Goal: Task Accomplishment & Management: Manage account settings

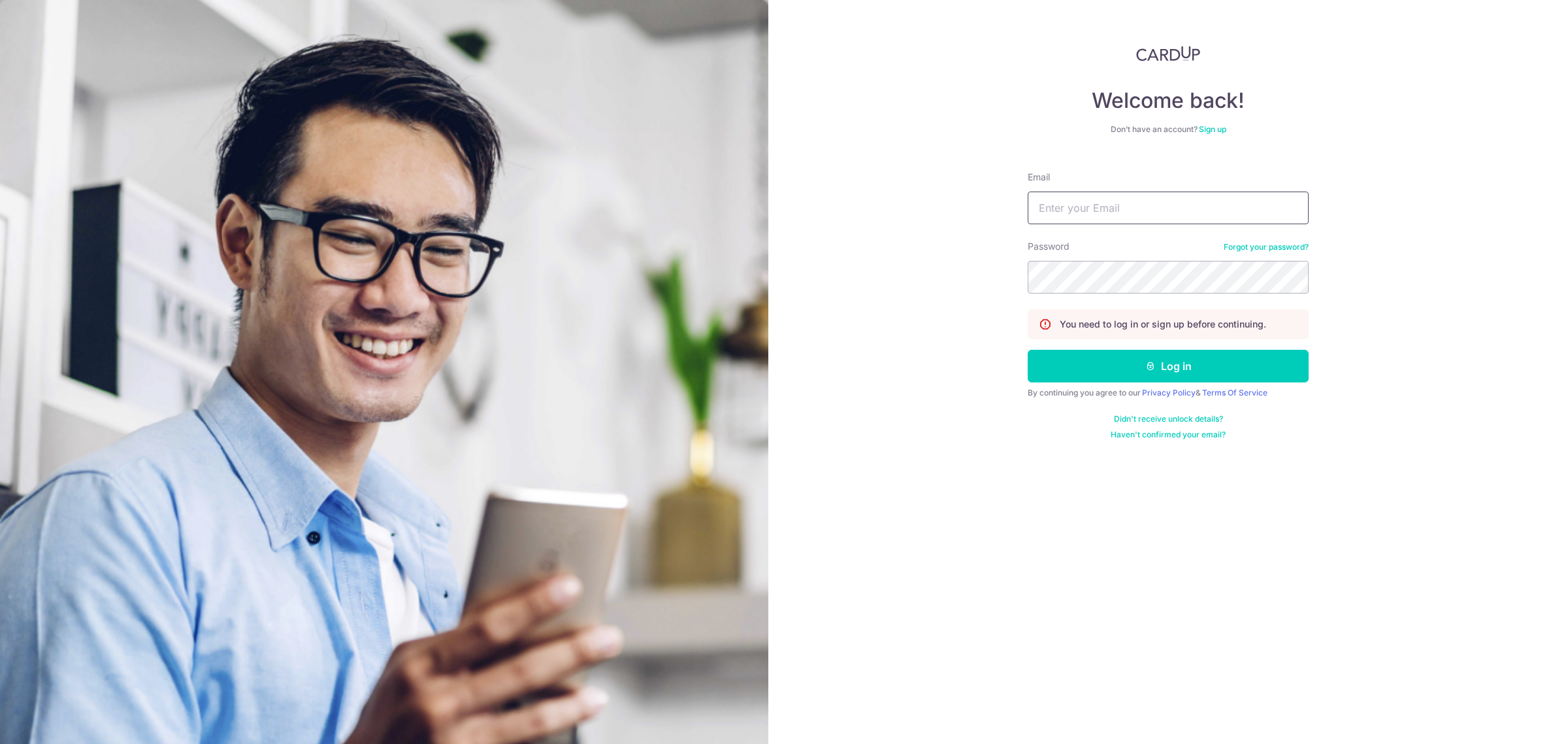
drag, startPoint x: 1128, startPoint y: 213, endPoint x: 1142, endPoint y: 221, distance: 16.1
click at [1128, 213] on input "Email" at bounding box center [1168, 208] width 281 height 33
type input "[EMAIL_ADDRESS][DOMAIN_NAME]"
click at [1028, 350] on button "Log in" at bounding box center [1168, 366] width 281 height 33
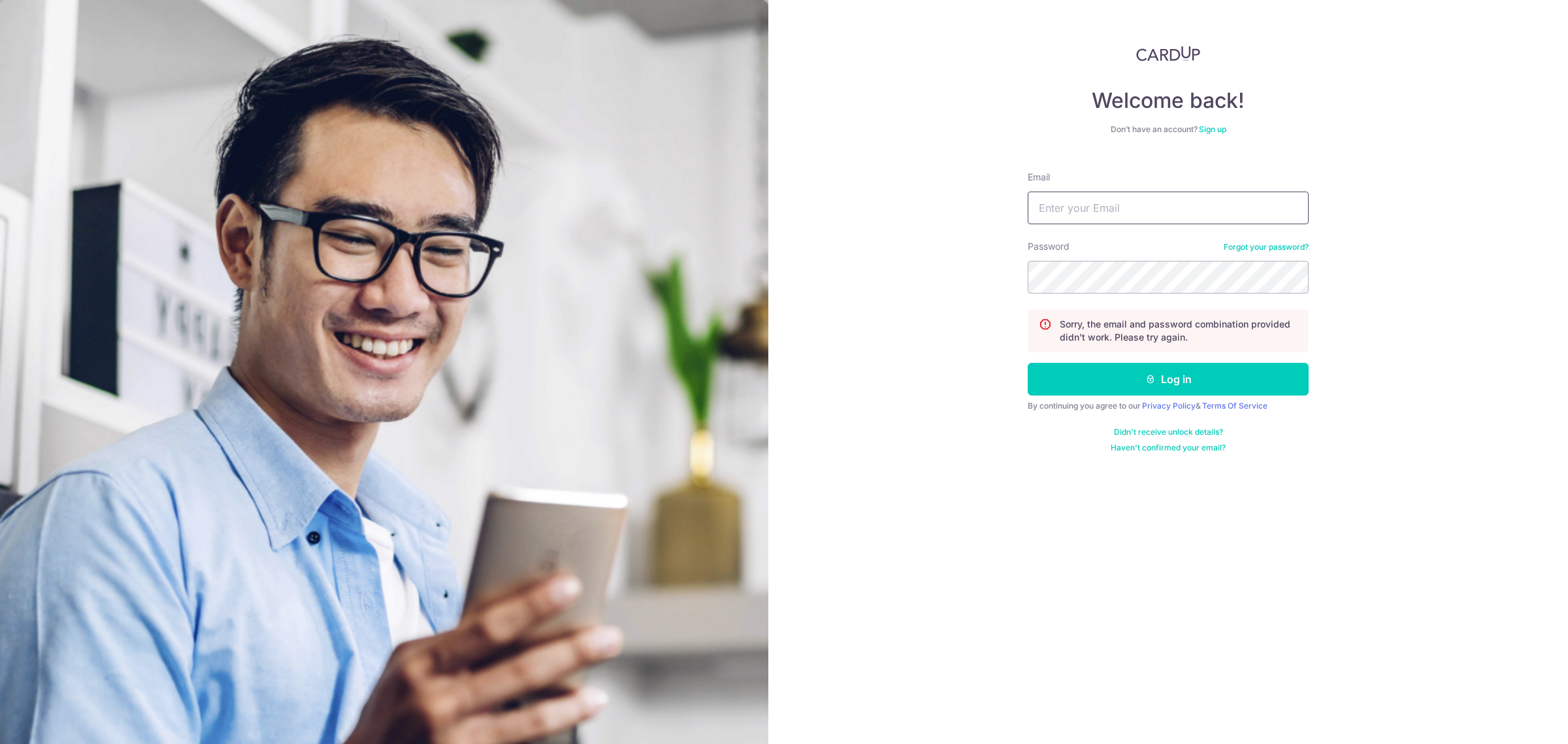
click at [1128, 210] on input "Email" at bounding box center [1168, 208] width 281 height 33
type input "[EMAIL_ADDRESS][DOMAIN_NAME]"
click at [1028, 363] on button "Log in" at bounding box center [1168, 379] width 281 height 33
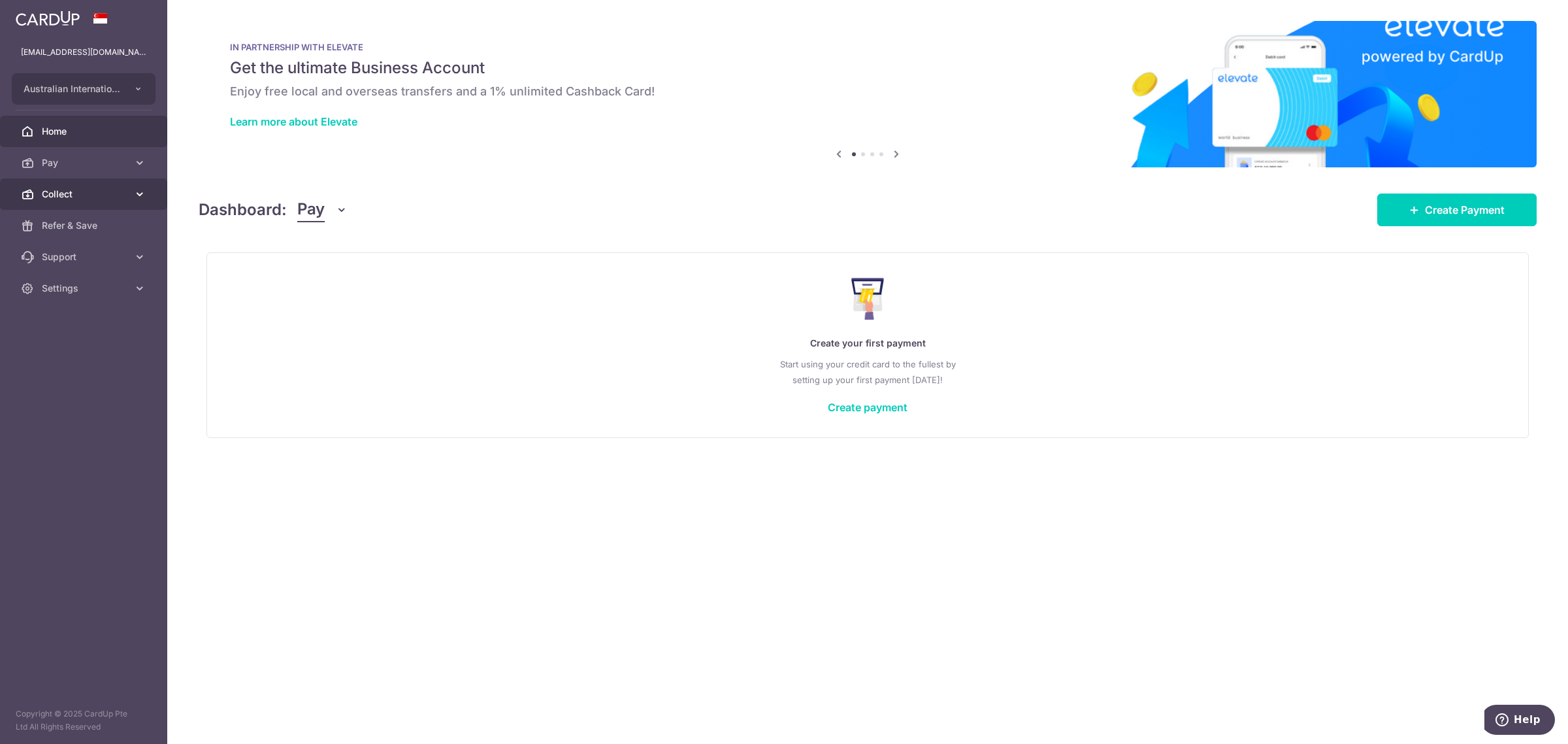
click at [68, 201] on link "Collect" at bounding box center [83, 194] width 167 height 31
click at [73, 227] on span "Dashboard" at bounding box center [85, 225] width 86 height 13
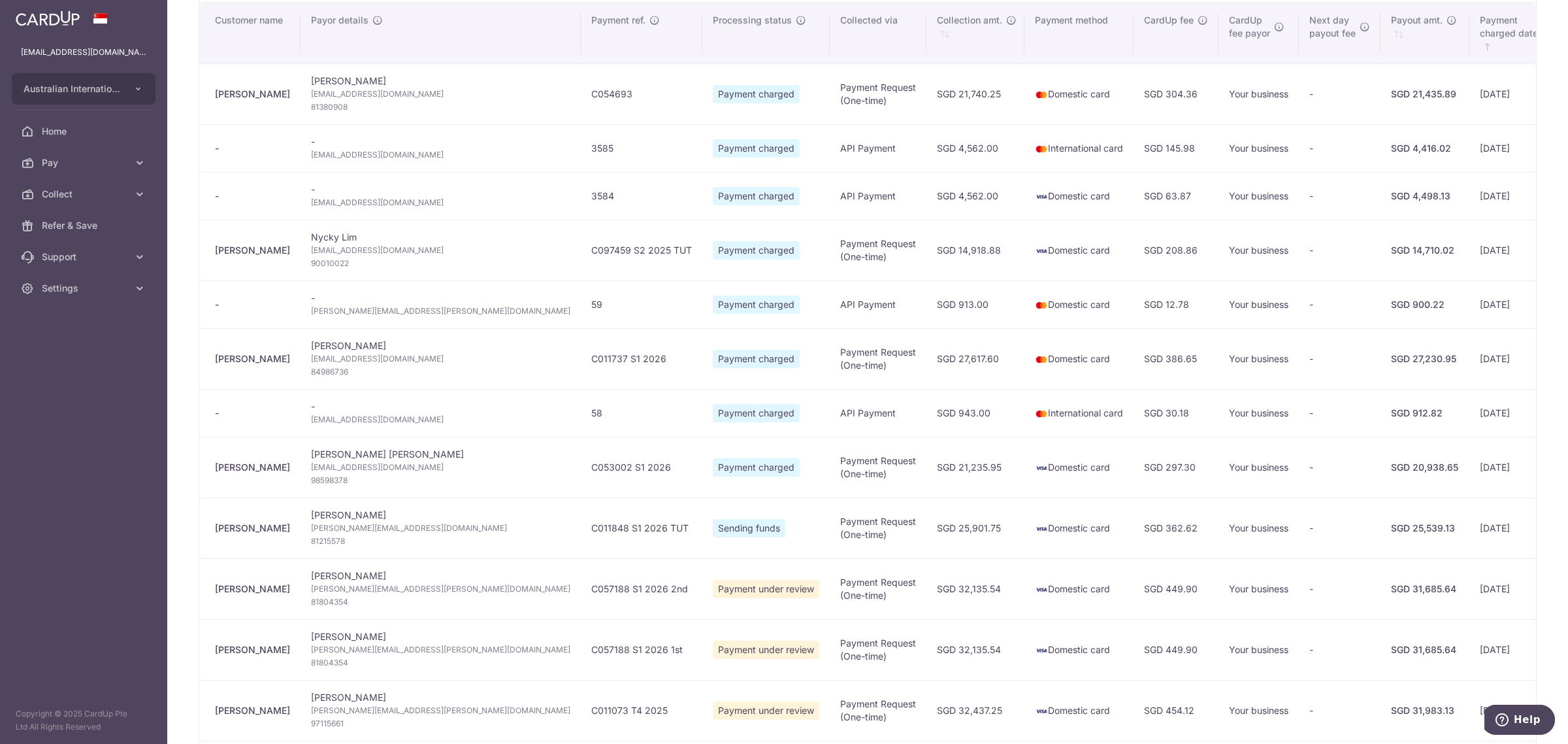
scroll to position [327, 0]
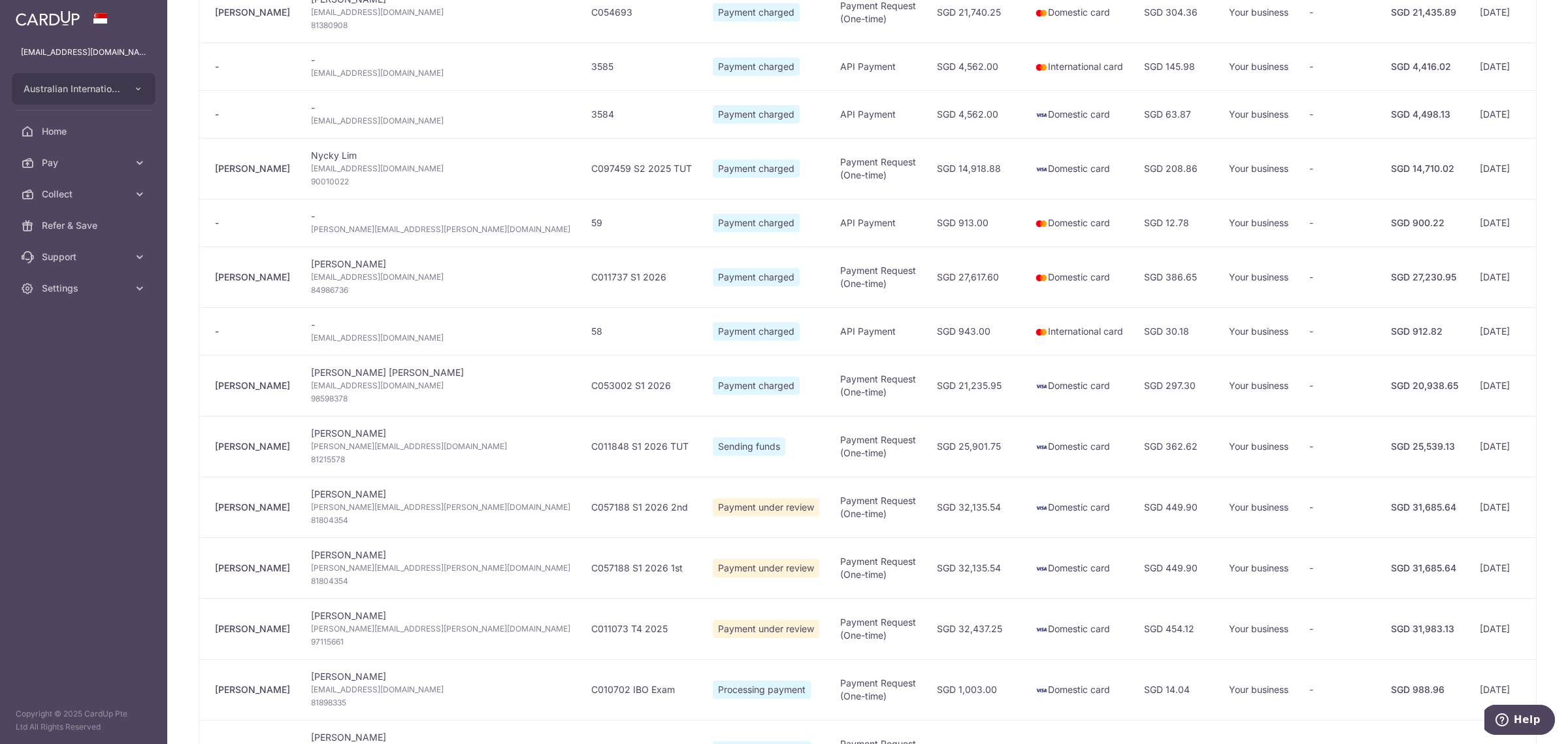
type input "October 2025"
click at [1520, 719] on span "Help" at bounding box center [1527, 719] width 27 height 12
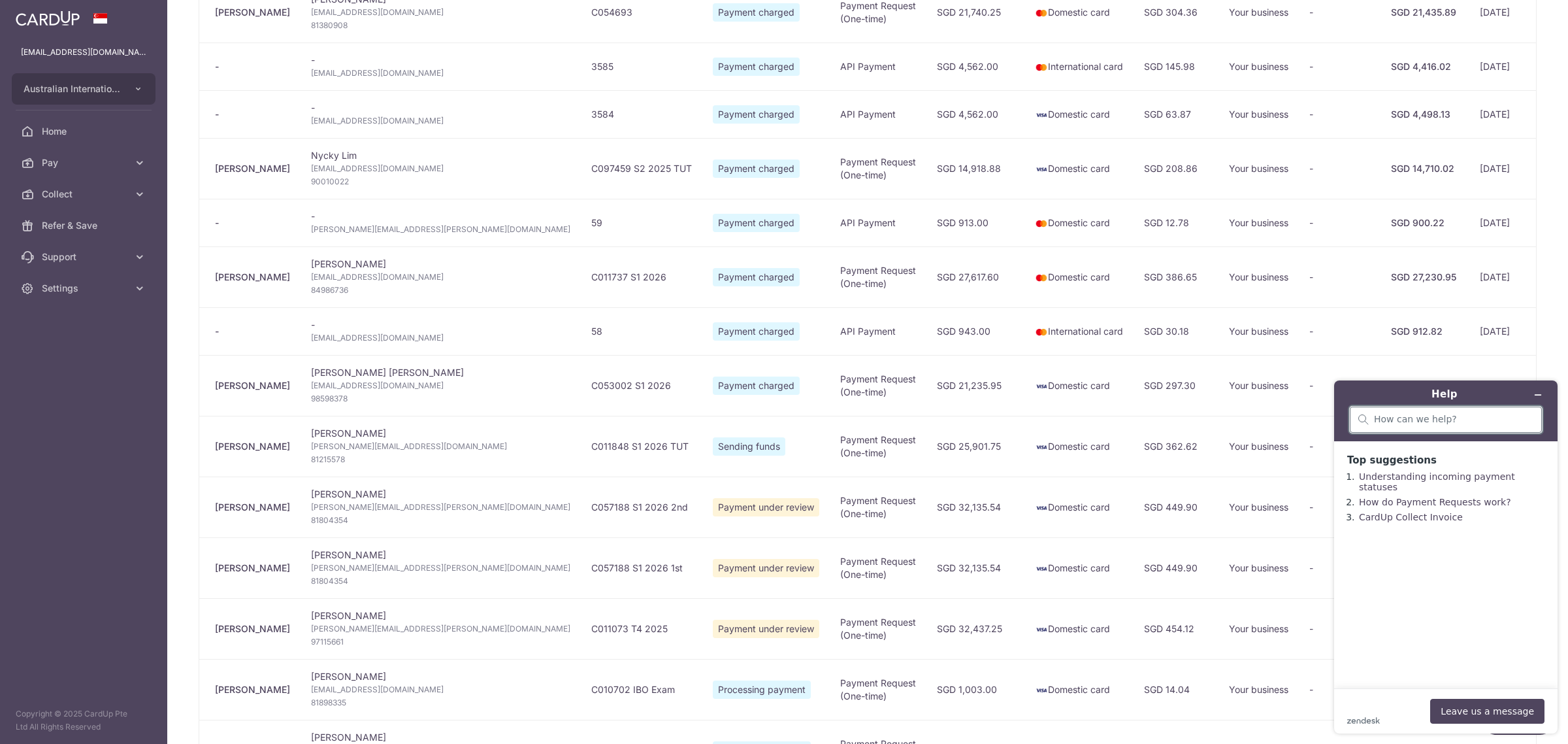
click at [1405, 415] on input "search" at bounding box center [1453, 419] width 159 height 12
type input "who to check regarding payment that is under Payment under review"
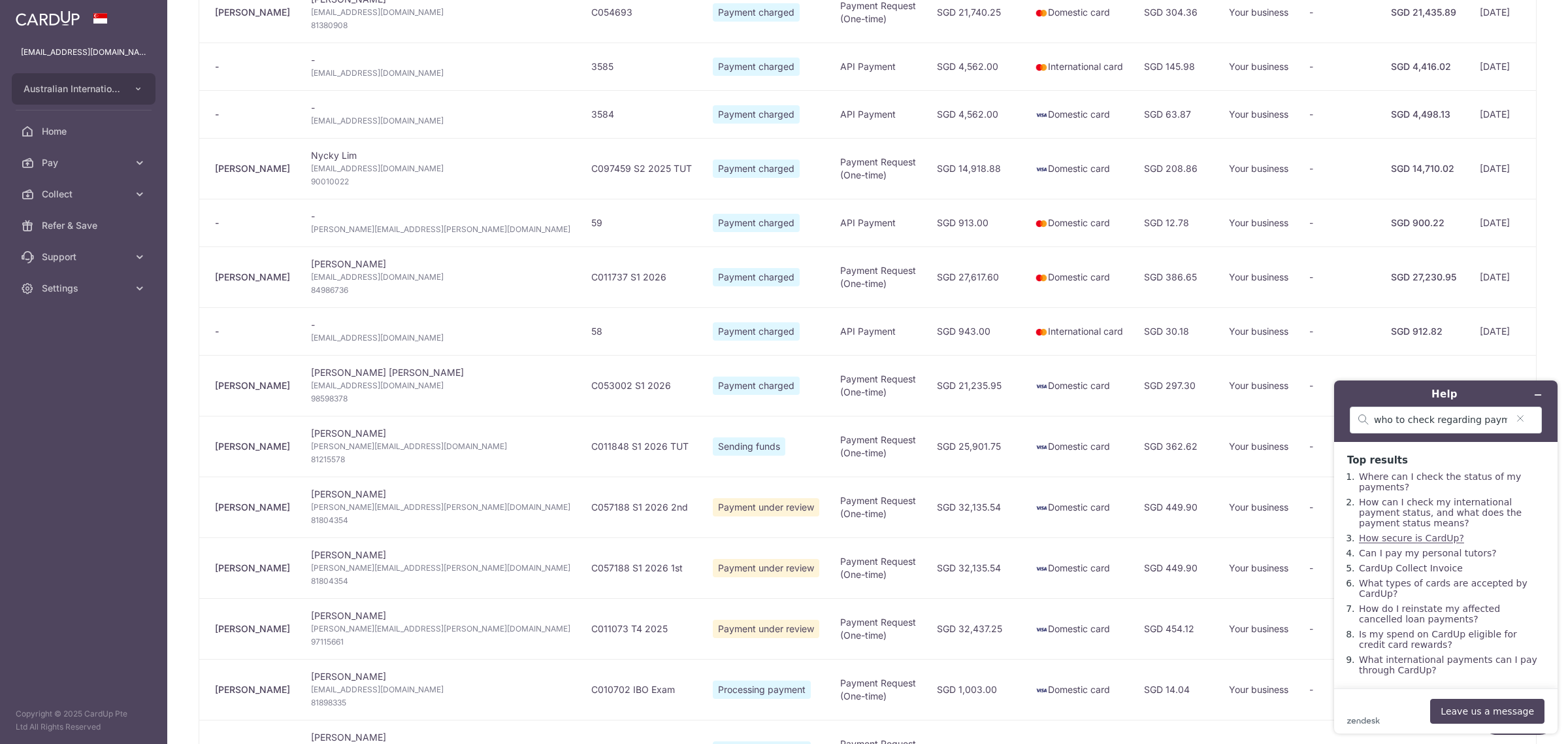
scroll to position [30, 0]
click at [1540, 391] on icon "Minimize widget" at bounding box center [1537, 394] width 9 height 9
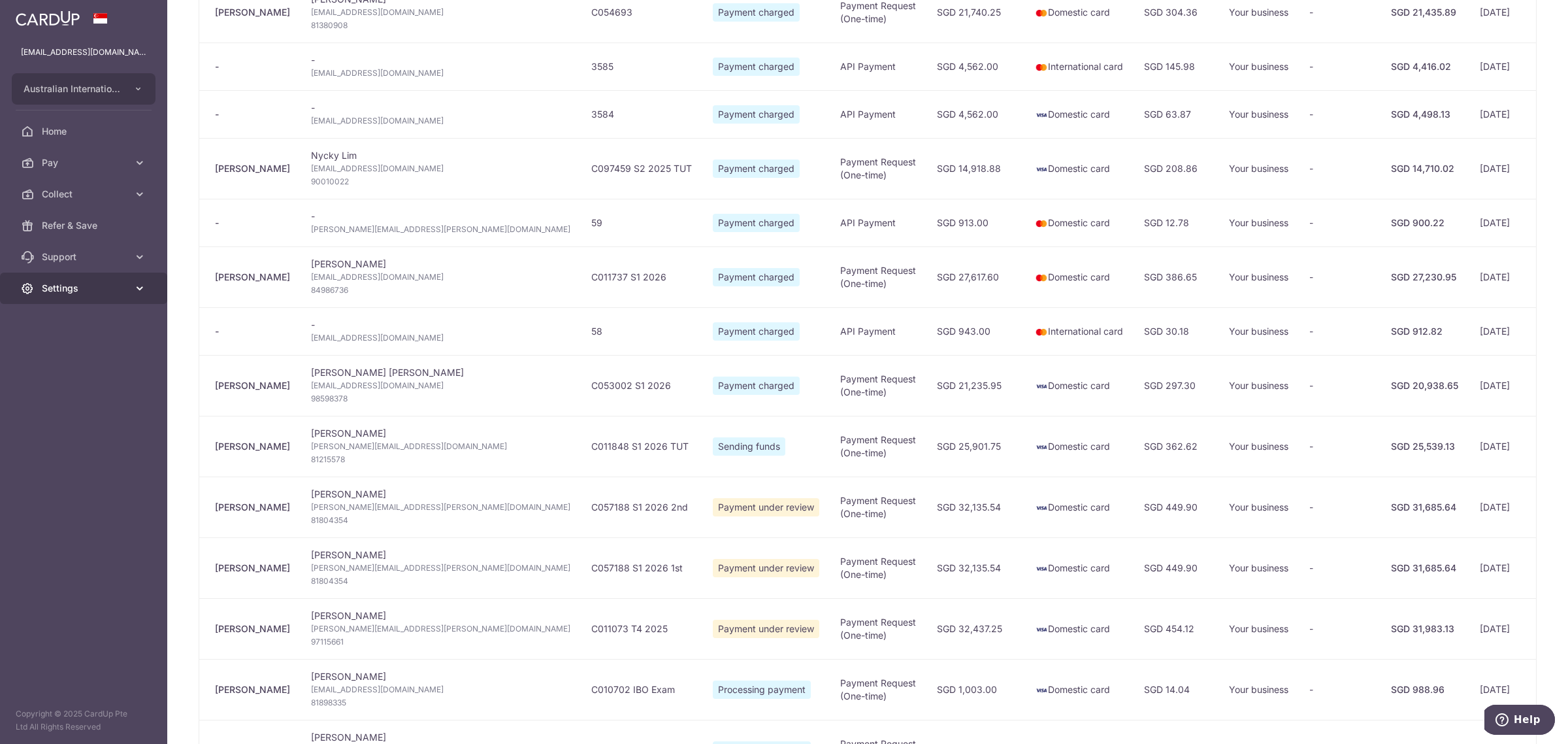
click at [80, 288] on span "Settings" at bounding box center [85, 288] width 86 height 13
click at [75, 317] on span "Account" at bounding box center [85, 319] width 86 height 13
click at [117, 257] on span "Support" at bounding box center [85, 256] width 86 height 13
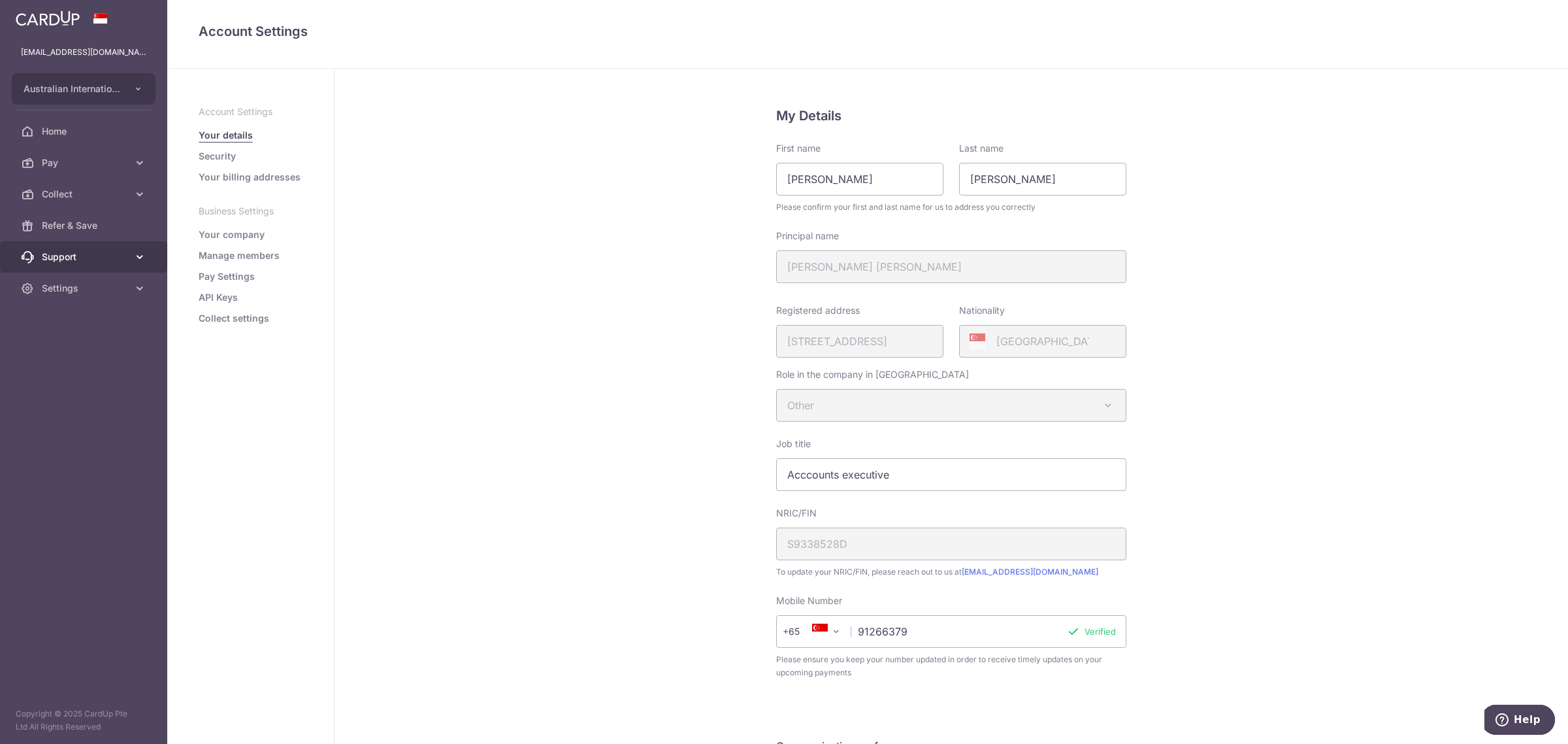
click at [106, 252] on span "Support" at bounding box center [85, 256] width 86 height 13
click at [56, 286] on span "FAQ" at bounding box center [85, 288] width 86 height 13
click at [66, 320] on span "Contact Us" at bounding box center [85, 319] width 86 height 13
click at [247, 237] on link "Your company" at bounding box center [231, 234] width 66 height 13
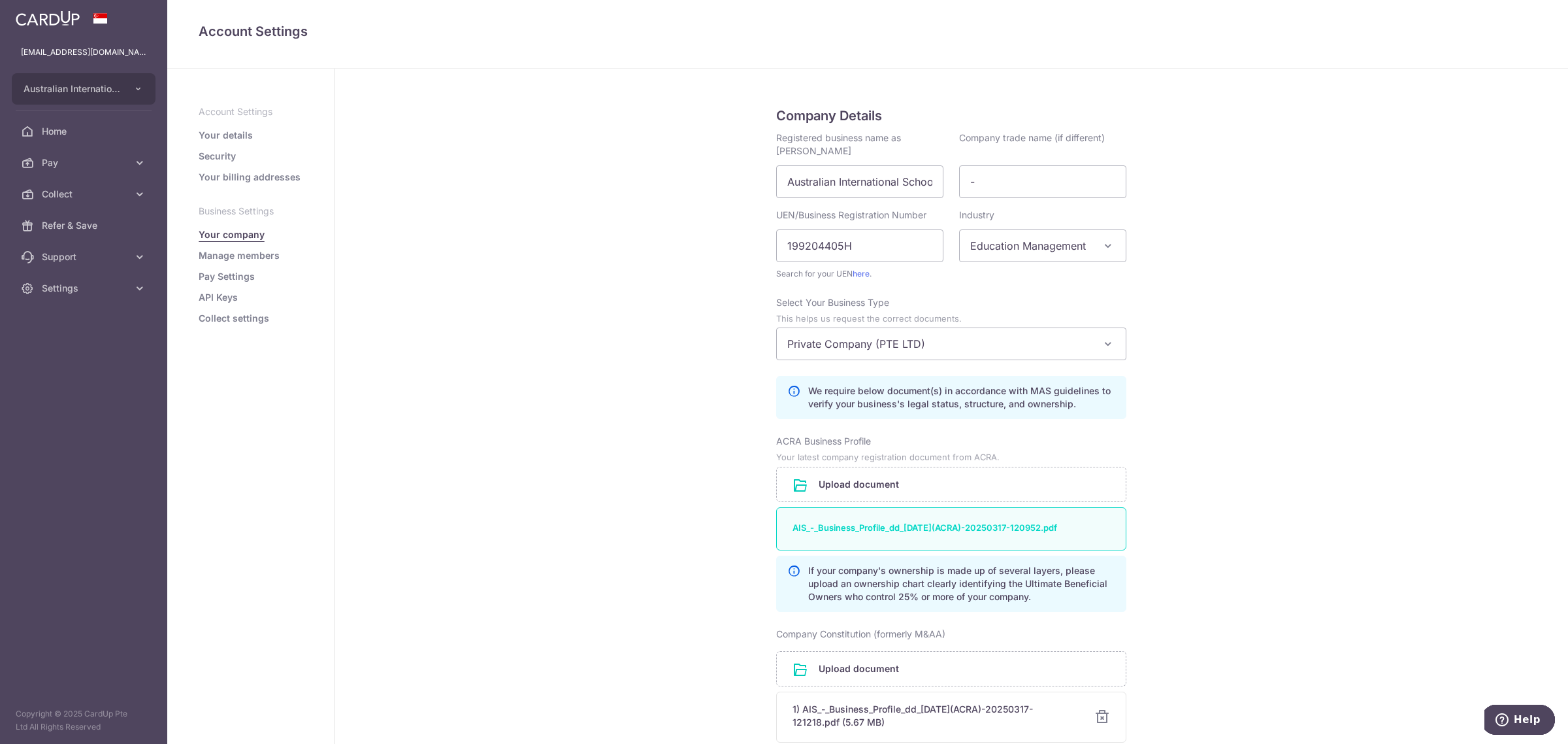
drag, startPoint x: 1501, startPoint y: 109, endPoint x: 1109, endPoint y: 735, distance: 738.6
click at [1496, 119] on div "Company Details Registered business name as per ACRA Australian International S…" at bounding box center [950, 660] width 1233 height 1183
